Goal: Navigation & Orientation: Find specific page/section

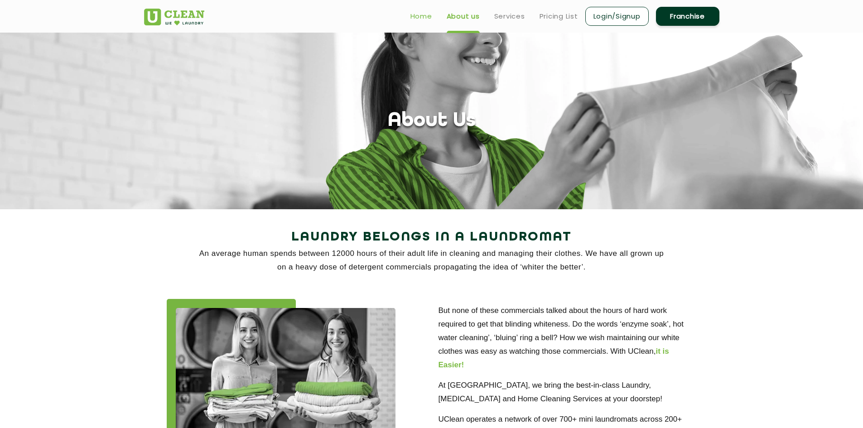
click at [414, 14] on link "Home" at bounding box center [421, 16] width 22 height 11
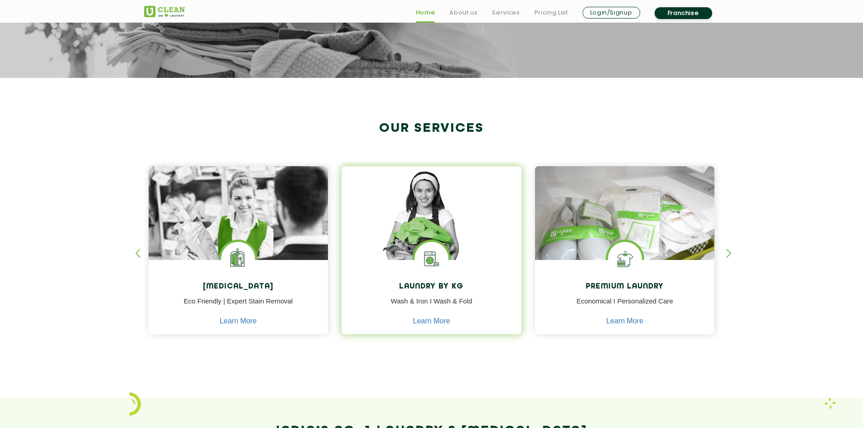
scroll to position [317, 0]
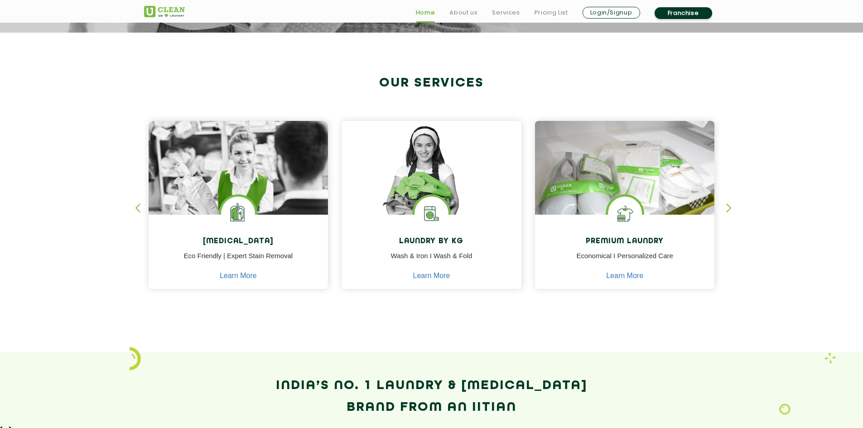
click at [728, 208] on div "button" at bounding box center [733, 215] width 14 height 25
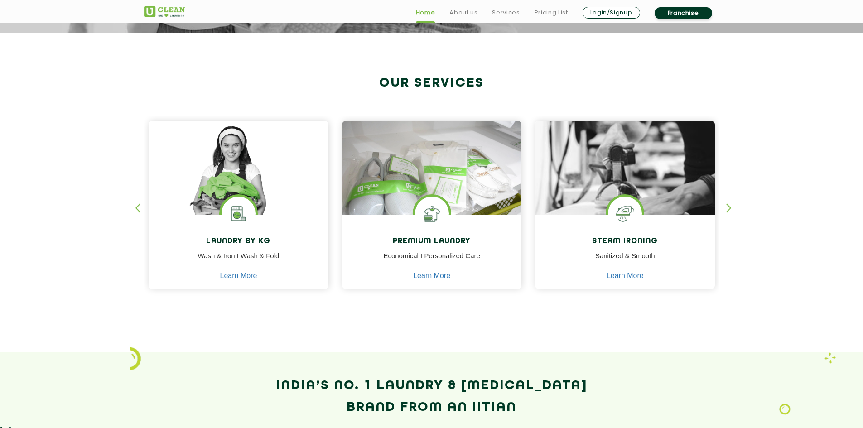
click at [728, 208] on div "button" at bounding box center [733, 215] width 14 height 25
click at [135, 210] on div "button" at bounding box center [142, 215] width 14 height 25
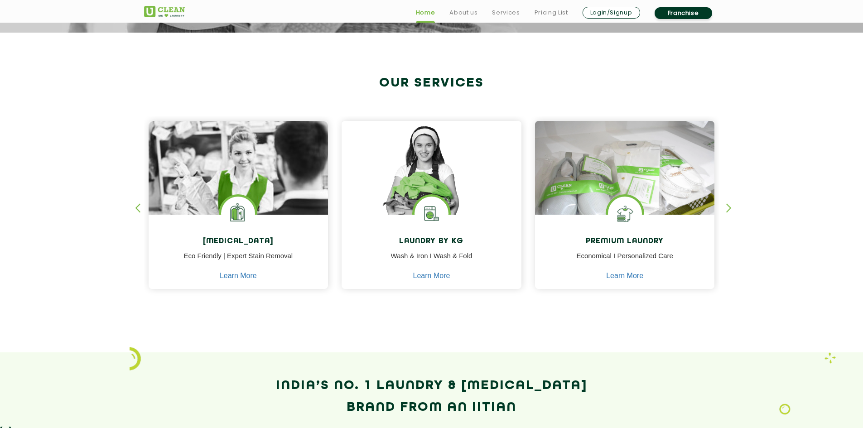
click at [135, 210] on div "button" at bounding box center [142, 215] width 14 height 25
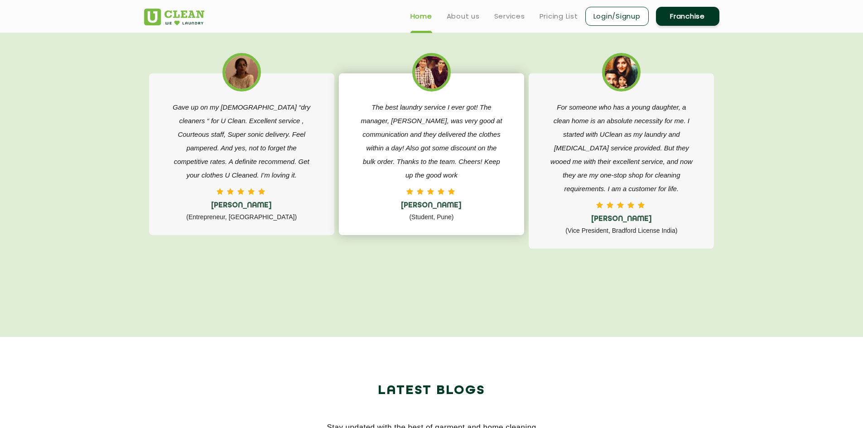
scroll to position [1495, 0]
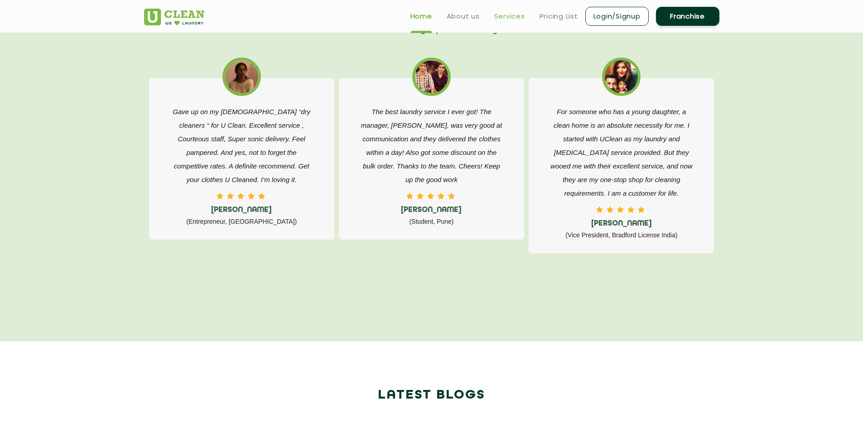
click at [503, 16] on link "Services" at bounding box center [509, 16] width 31 height 11
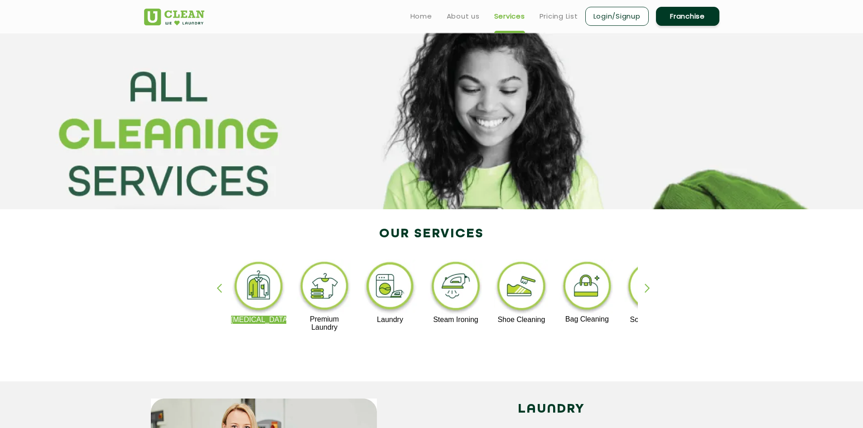
drag, startPoint x: 259, startPoint y: 87, endPoint x: 443, endPoint y: 182, distance: 207.4
click at [443, 182] on section at bounding box center [431, 121] width 863 height 177
click at [495, 134] on section at bounding box center [431, 121] width 863 height 177
drag, startPoint x: 493, startPoint y: 134, endPoint x: 491, endPoint y: 144, distance: 11.0
drag, startPoint x: 491, startPoint y: 147, endPoint x: 473, endPoint y: 155, distance: 19.3
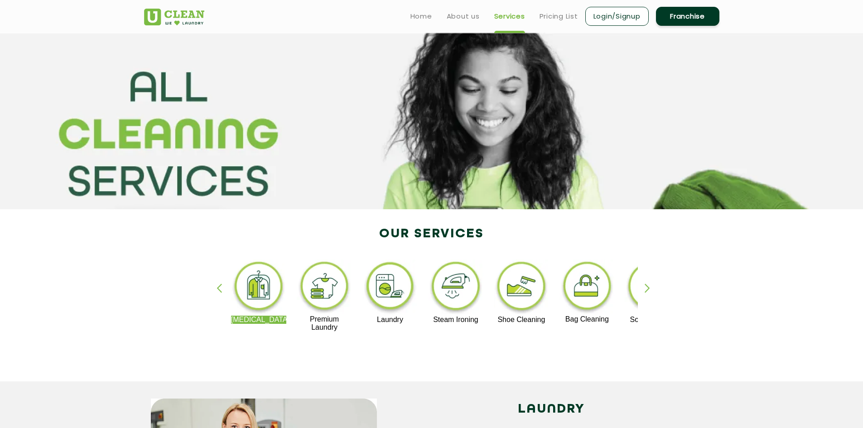
click at [473, 155] on section at bounding box center [431, 121] width 863 height 177
